Goal: Find specific page/section: Find specific page/section

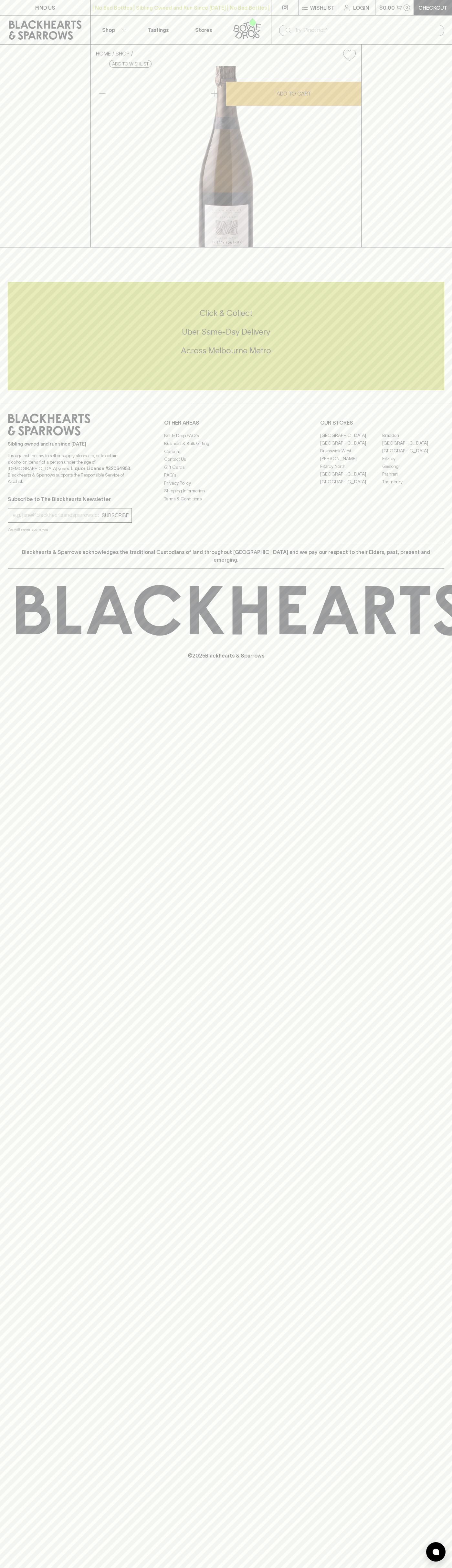
click at [25, 23] on icon at bounding box center [45, 30] width 72 height 19
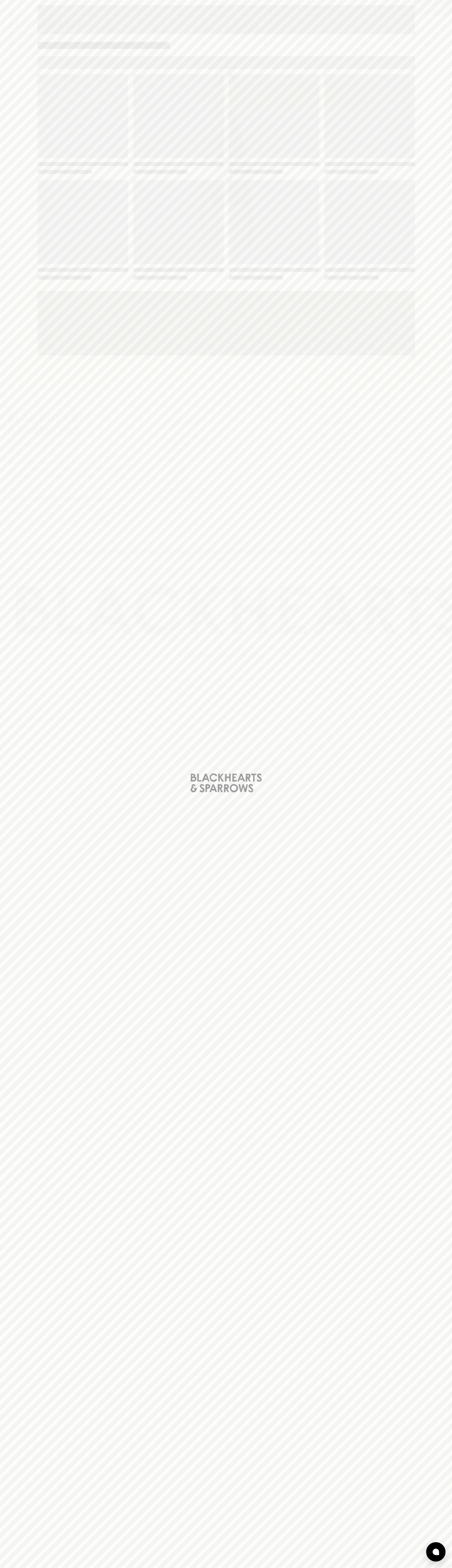
click at [427, 1413] on div "Loading" at bounding box center [226, 784] width 452 height 1568
click at [214, 1567] on html "FIND US | No Bad Bottles | Sibling Owned and Run Since [DATE] | No Bad Bottles …" at bounding box center [226, 784] width 452 height 1568
click at [14, 1428] on div "Loading" at bounding box center [226, 784] width 452 height 1568
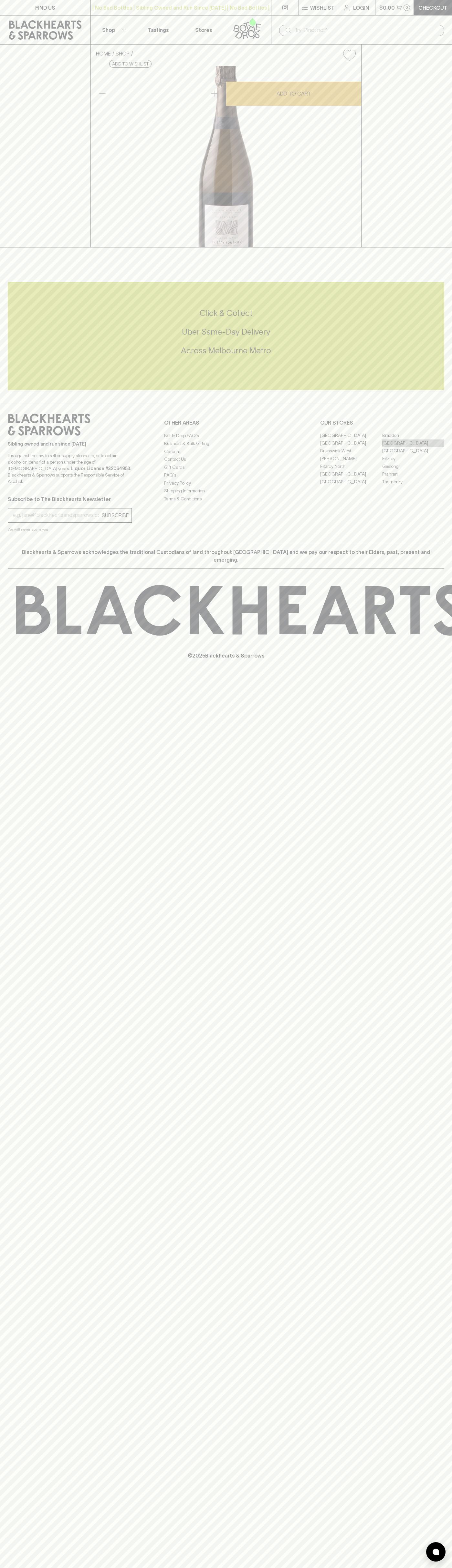
click at [413, 447] on link "[GEOGRAPHIC_DATA]" at bounding box center [413, 443] width 62 height 8
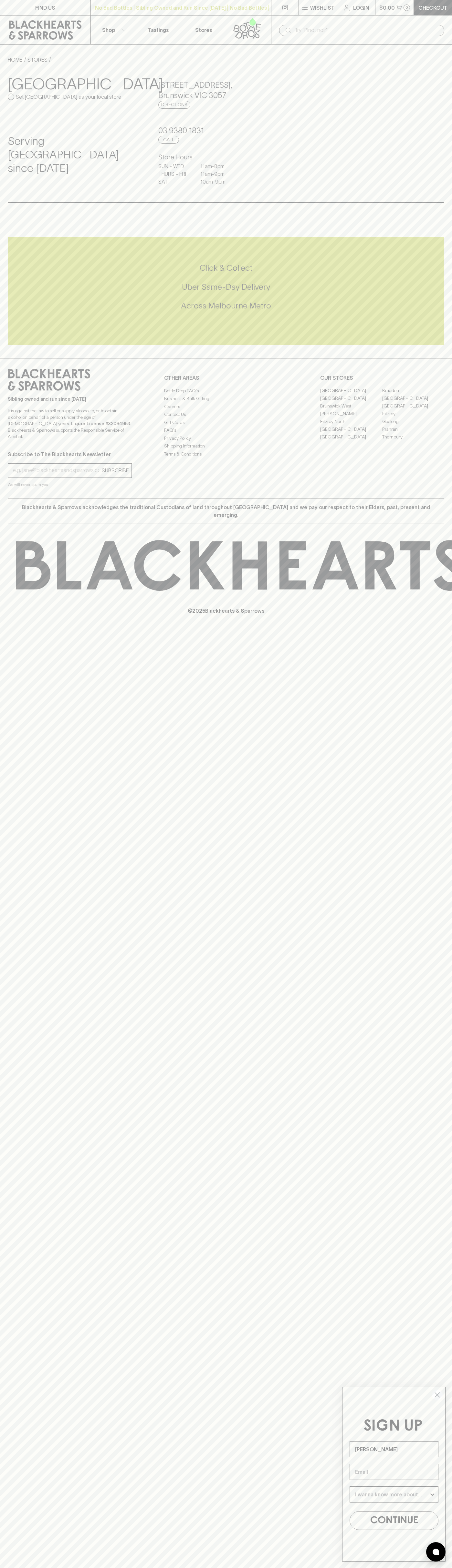
type input "John Smith"
